Goal: Find contact information: Find contact information

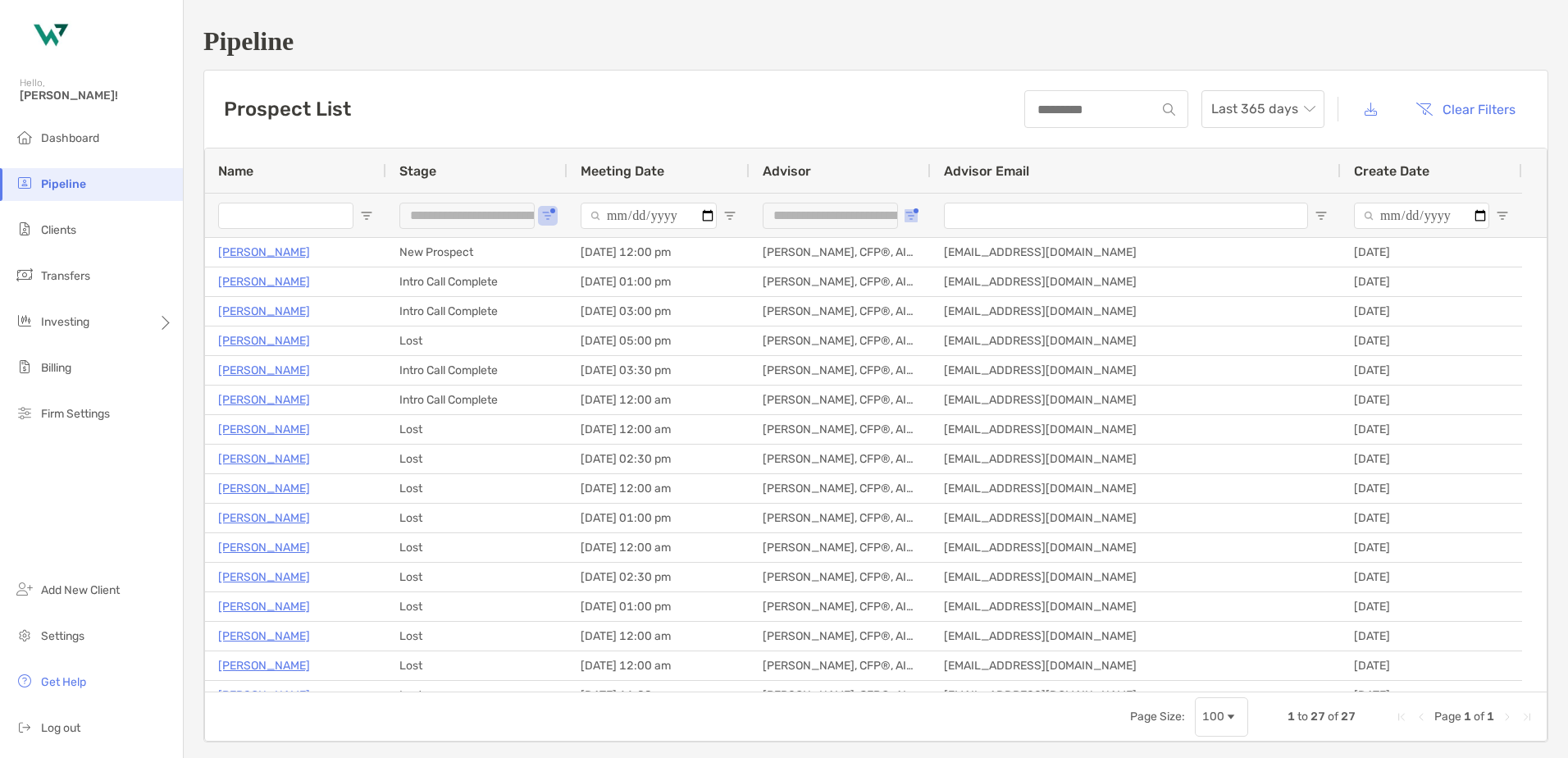
click at [915, 210] on button "Open Filter Menu" at bounding box center [911, 215] width 13 height 13
click at [554, 213] on button "Open Filter Menu" at bounding box center [547, 215] width 13 height 13
type input "**********"
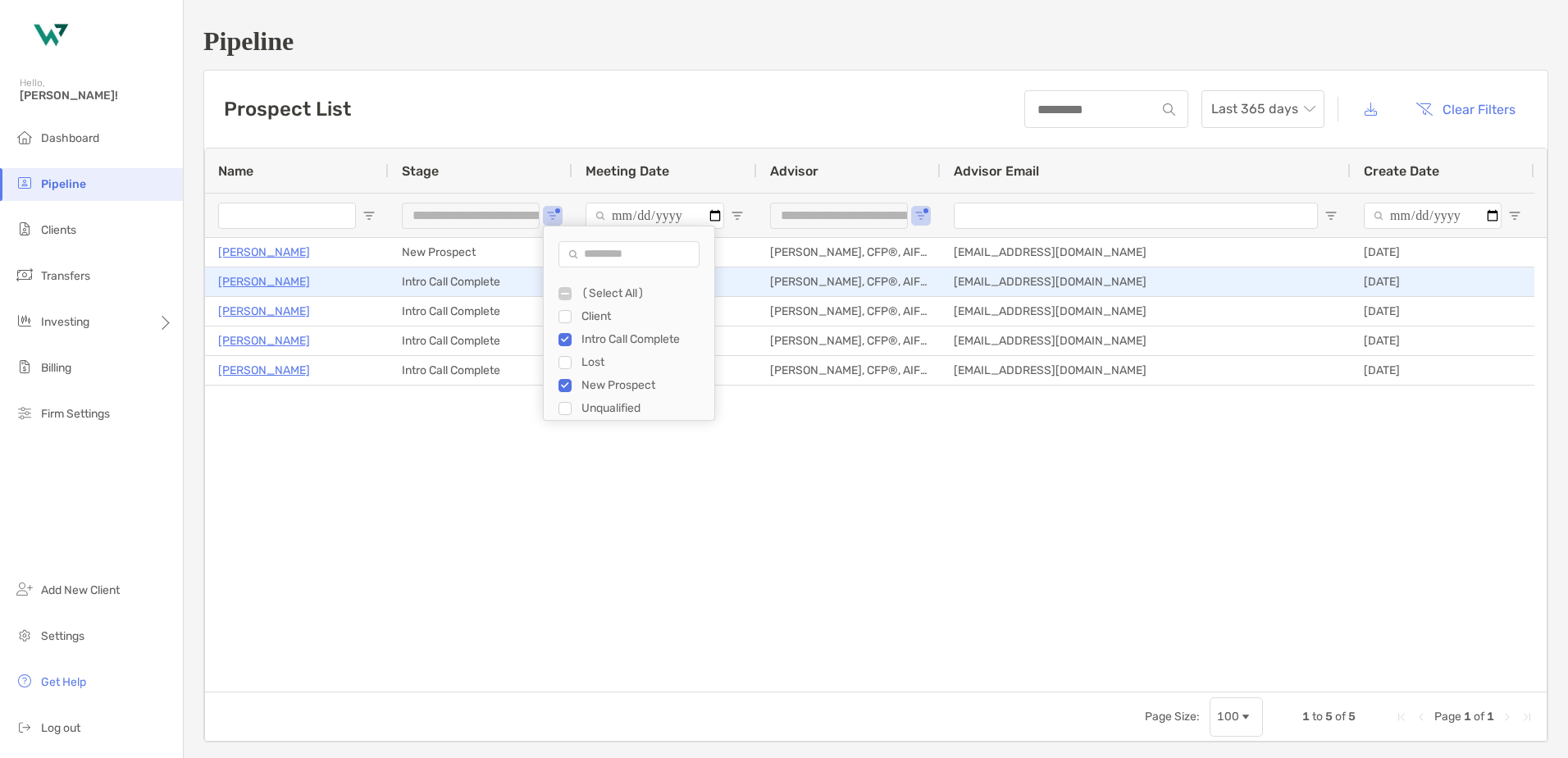
click at [263, 280] on p "[PERSON_NAME]" at bounding box center [263, 281] width 92 height 20
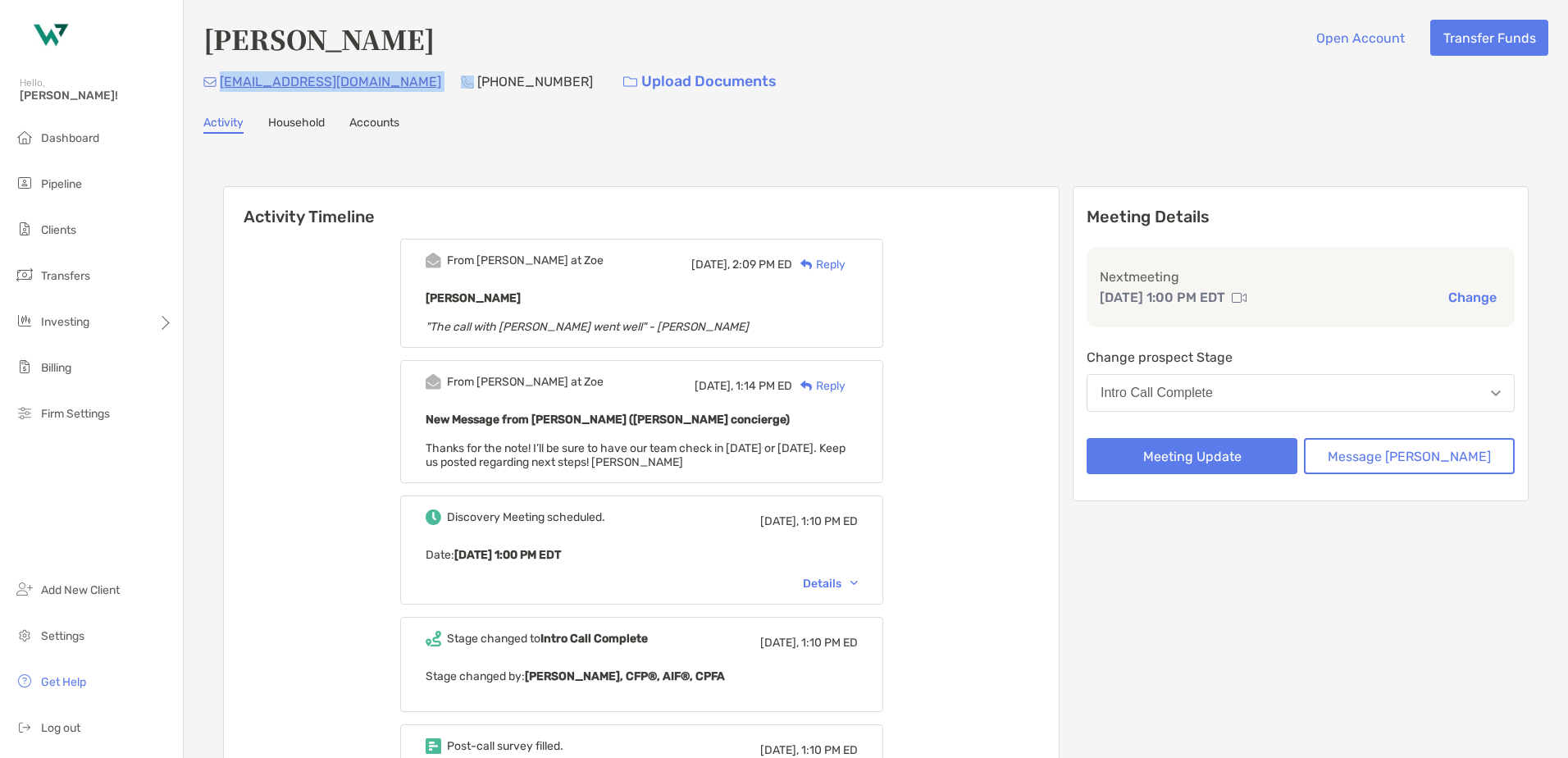
drag, startPoint x: 359, startPoint y: 85, endPoint x: 221, endPoint y: 82, distance: 138.0
click at [221, 82] on div "[EMAIL_ADDRESS][DOMAIN_NAME] [PHONE_NUMBER] Upload Documents" at bounding box center [877, 82] width 1346 height 36
copy p "[EMAIL_ADDRESS][DOMAIN_NAME]"
